Goal: Check status: Check status

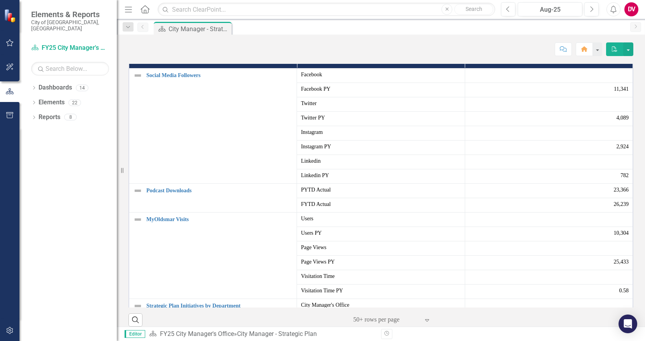
scroll to position [467, 0]
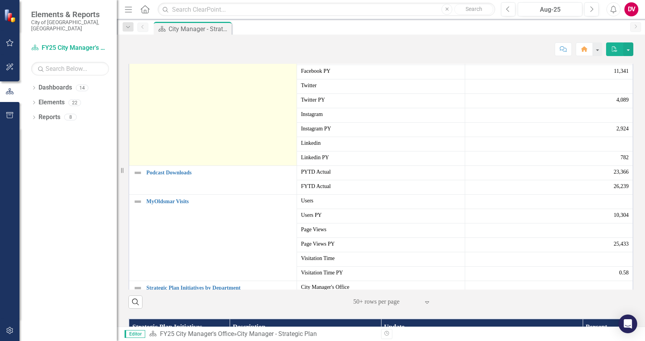
click at [154, 60] on link "Social Media Followers" at bounding box center [219, 57] width 146 height 6
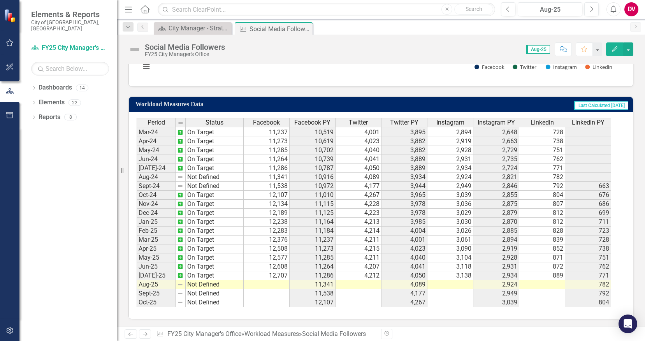
scroll to position [227, 0]
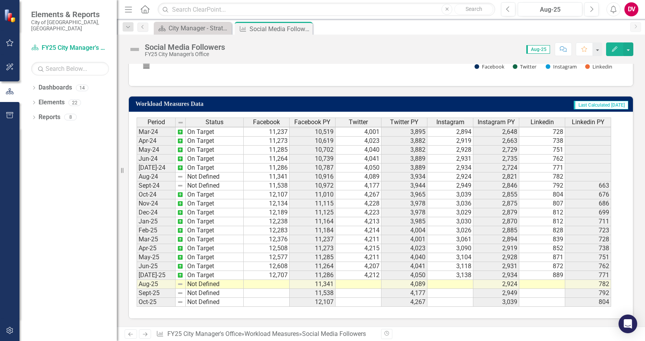
click at [260, 287] on td at bounding box center [267, 284] width 46 height 9
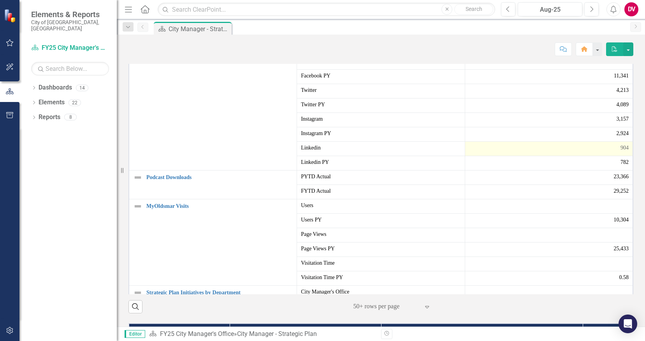
scroll to position [467, 0]
